Goal: Task Accomplishment & Management: Complete application form

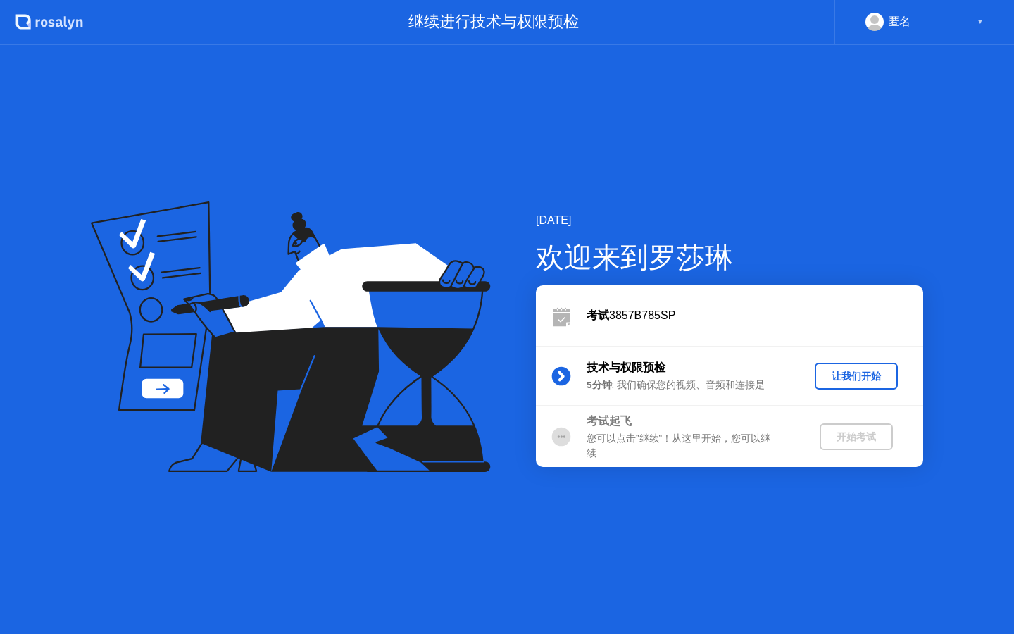
click at [970, 18] on div "匿名 ▼" at bounding box center [924, 22] width 118 height 18
click at [987, 22] on div "匿名 ▼" at bounding box center [924, 22] width 180 height 45
click at [982, 22] on div "▼" at bounding box center [980, 22] width 7 height 18
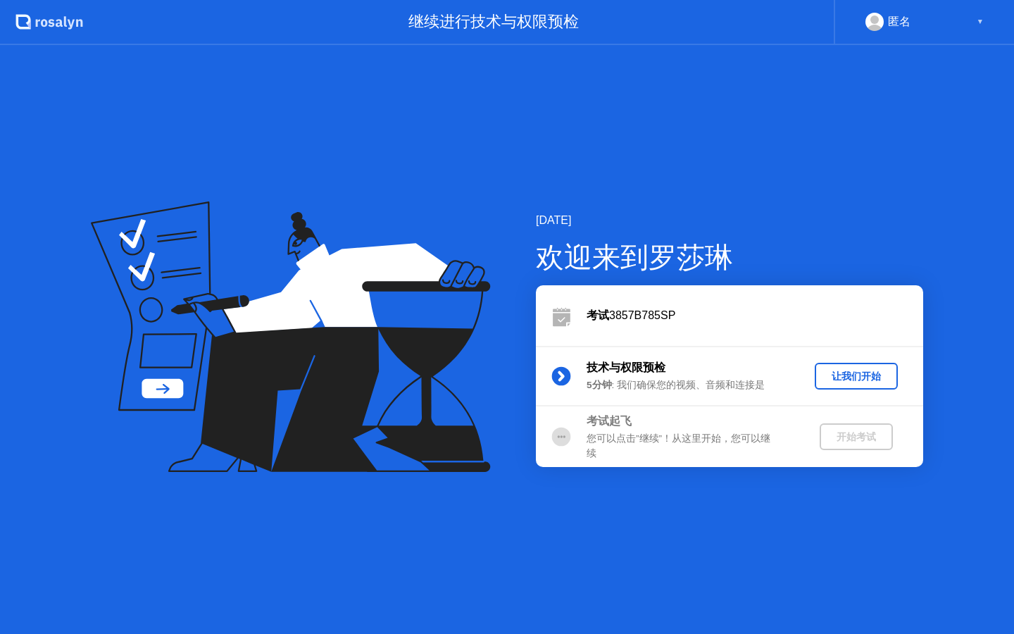
click at [982, 22] on div "▼" at bounding box center [980, 22] width 7 height 18
drag, startPoint x: 993, startPoint y: 22, endPoint x: 905, endPoint y: 82, distance: 106.8
click at [906, 85] on app-layout-with-header ".st0{fill:#f0f8ff;} .st1{fill:#d4e3ff;} .st2{fill:#b4c2ff;} background 继续进行技术与权…" at bounding box center [507, 317] width 1014 height 634
click at [905, 82] on div "[DATE] 欢迎来到[PERSON_NAME] 3857B785SP 技术与权限预检 5分钟 : 我们确保您的视频、音频和连接是 让我们开始 考试起飞 您可…" at bounding box center [507, 339] width 1014 height 589
click at [831, 442] on div "开始考试" at bounding box center [856, 436] width 62 height 13
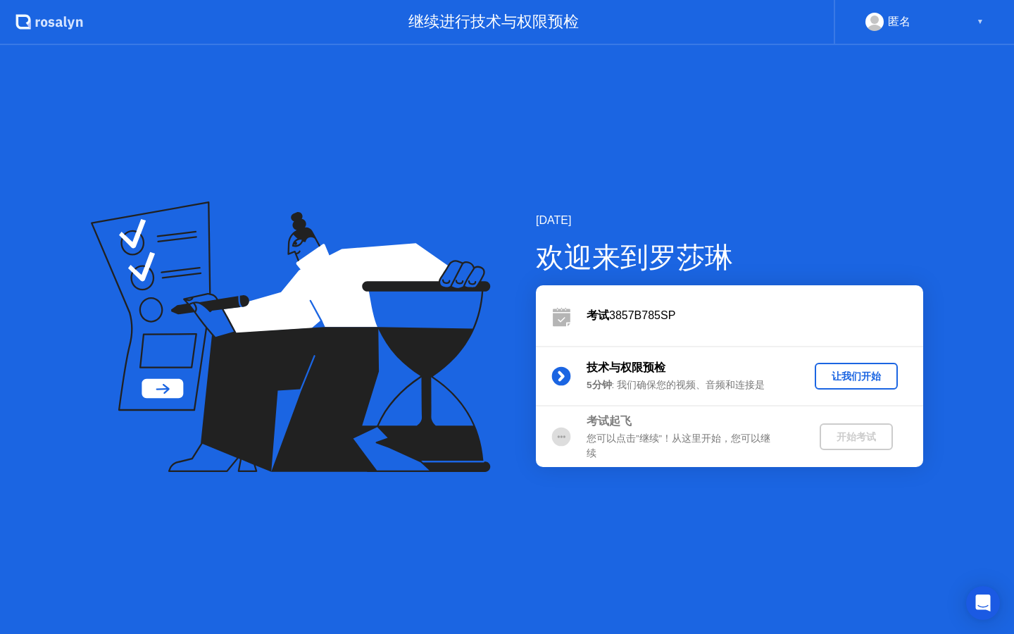
click at [831, 442] on div "开始考试" at bounding box center [856, 436] width 62 height 13
click at [592, 315] on b "考试" at bounding box center [598, 315] width 23 height 12
drag, startPoint x: 594, startPoint y: 315, endPoint x: 584, endPoint y: 309, distance: 11.7
click at [590, 315] on b "考试" at bounding box center [598, 315] width 23 height 12
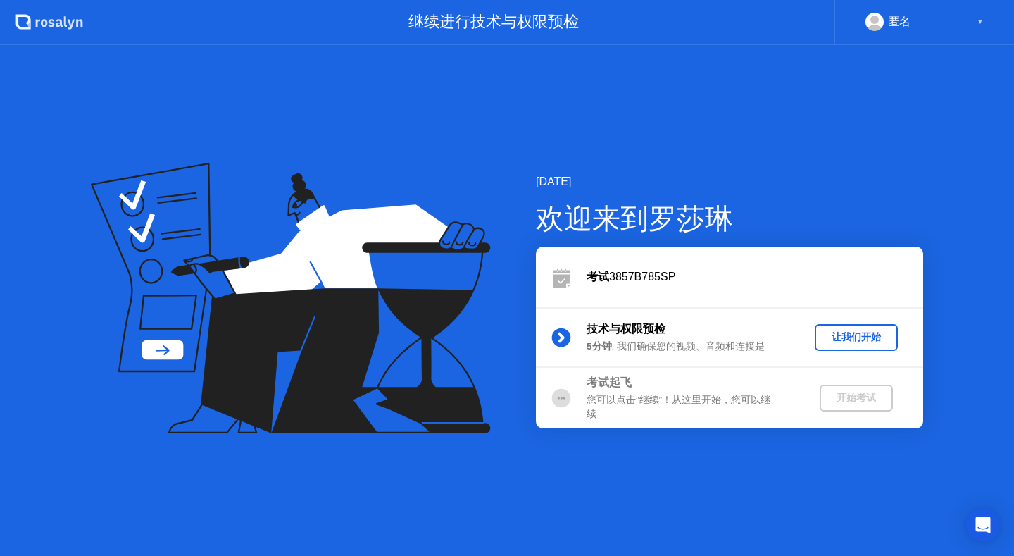
click at [842, 342] on div "让我们开始" at bounding box center [856, 336] width 72 height 13
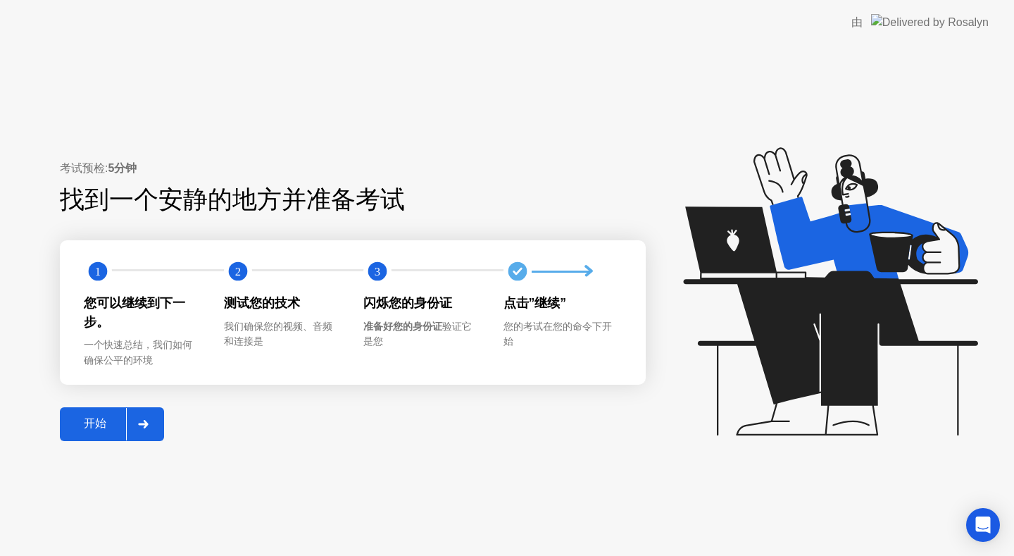
click at [133, 418] on div at bounding box center [143, 424] width 34 height 32
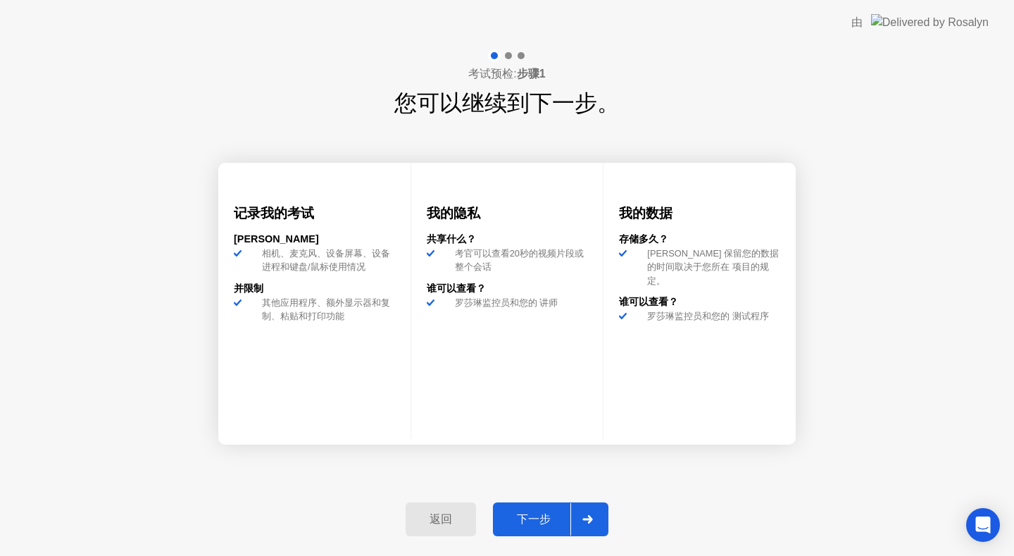
click at [592, 511] on div at bounding box center [587, 519] width 34 height 32
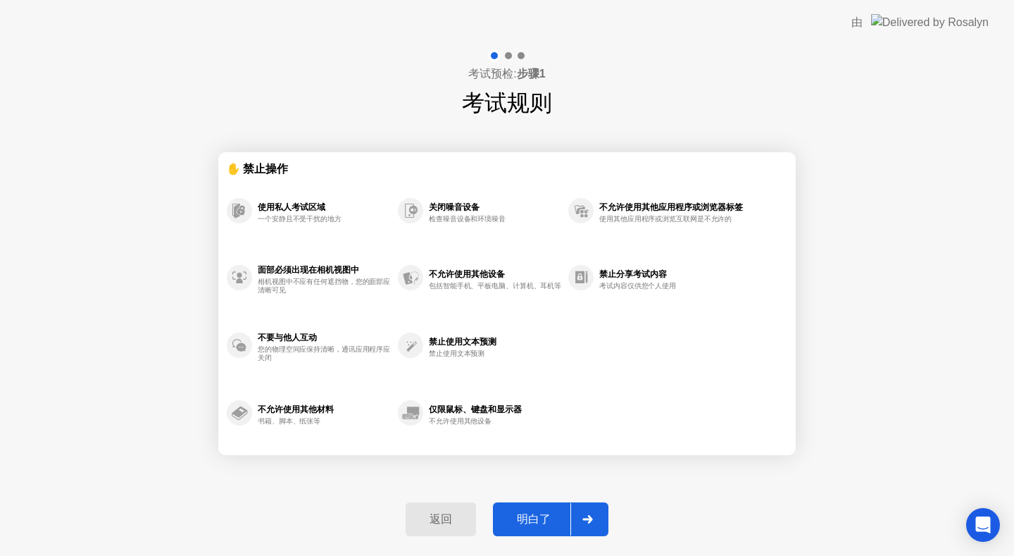
click at [592, 512] on div at bounding box center [587, 519] width 34 height 32
select select "**********"
select select "*******"
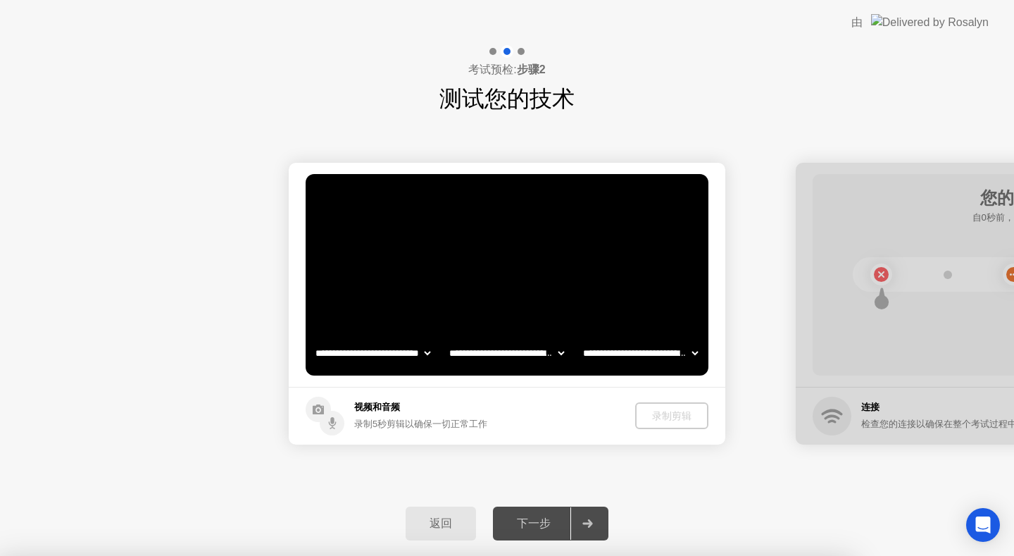
select select "*"
